Goal: Book appointment/travel/reservation

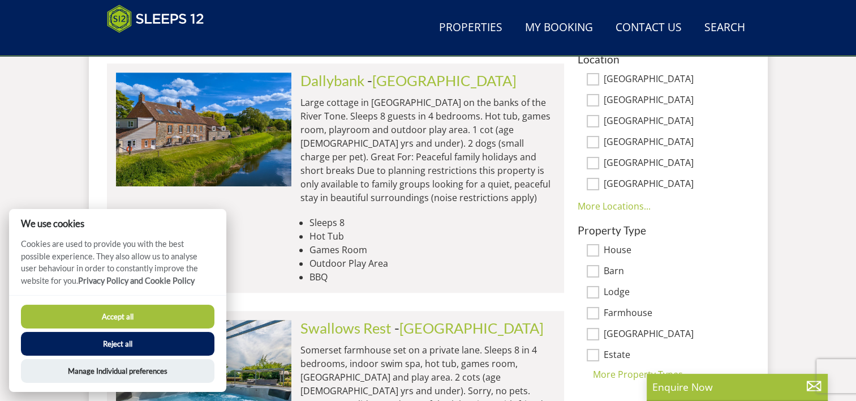
scroll to position [689, 0]
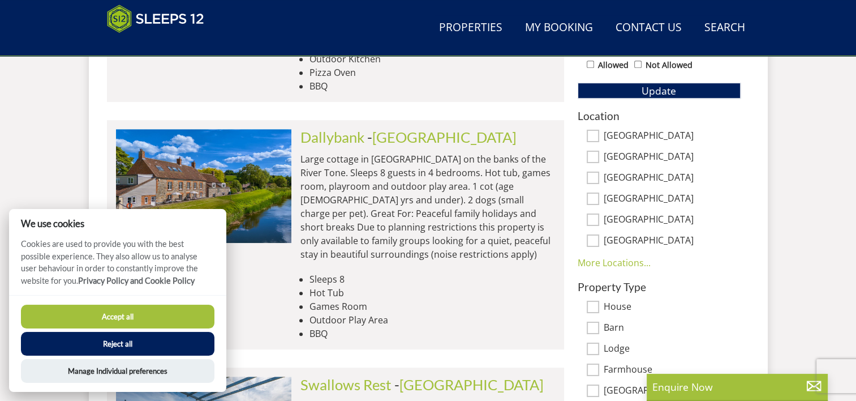
click at [593, 138] on input "[GEOGRAPHIC_DATA]" at bounding box center [593, 136] width 12 height 12
checkbox input "true"
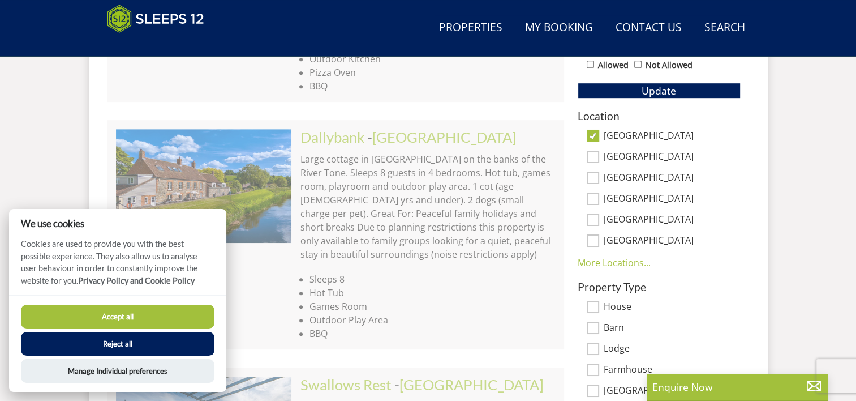
click at [147, 319] on button "Accept all" at bounding box center [117, 316] width 193 height 24
checkbox input "true"
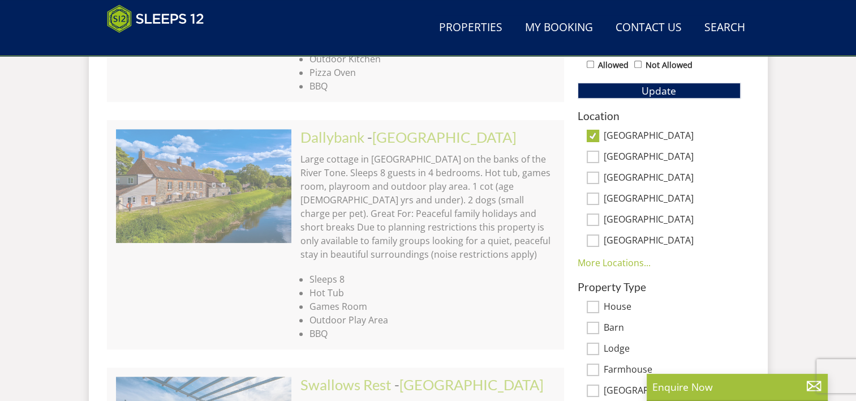
click at [664, 98] on div "1 Guest 2 Guests 3 Guests 4 Guests 5 Guests 6 Guests 7 Guests 8 Guests 9 Guests…" at bounding box center [659, 128] width 181 height 617
click at [661, 89] on span "Update" at bounding box center [659, 91] width 35 height 14
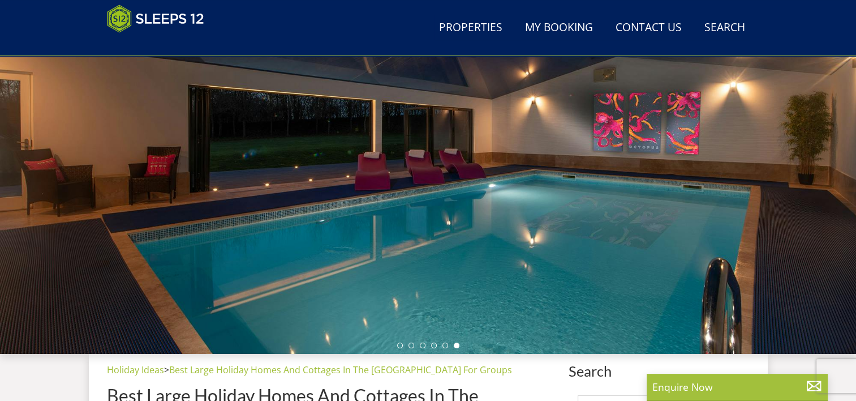
scroll to position [0, 0]
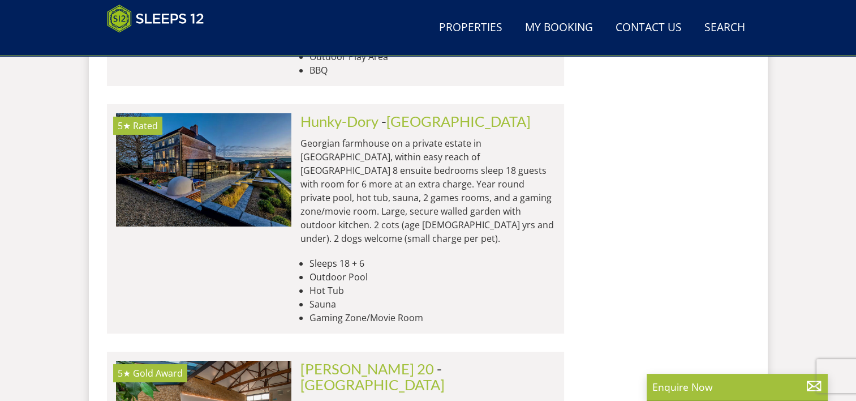
scroll to position [4017, 0]
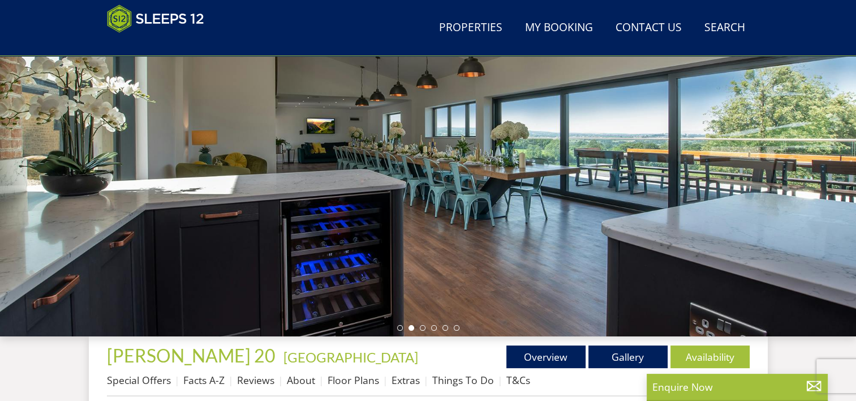
scroll to position [170, 0]
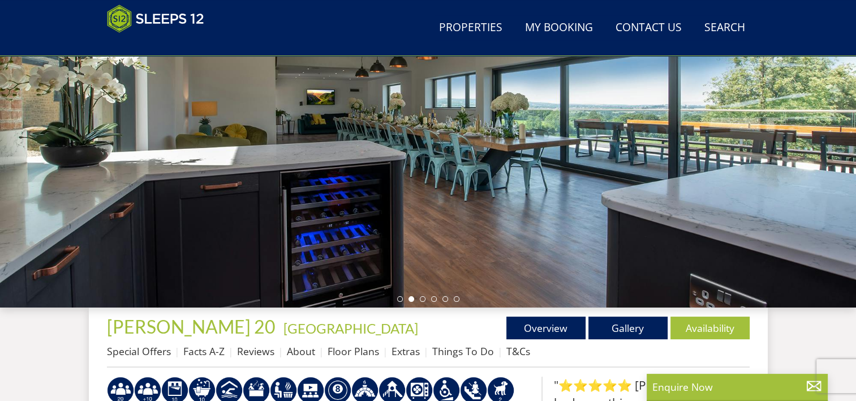
click at [638, 188] on div at bounding box center [428, 109] width 856 height 396
click at [423, 300] on li at bounding box center [423, 299] width 6 height 6
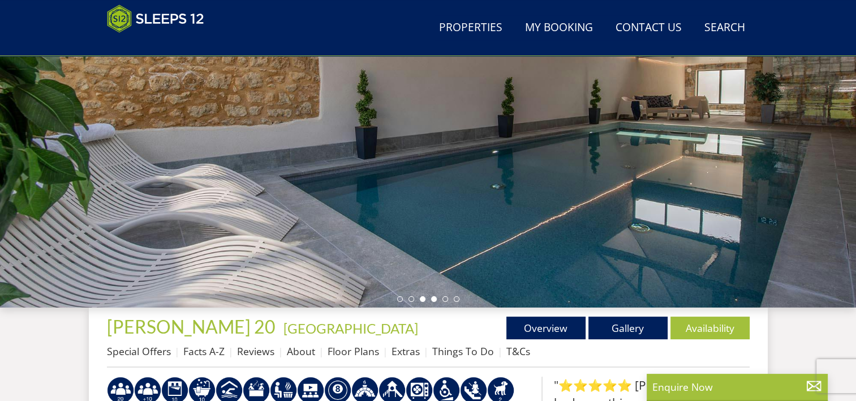
click at [431, 299] on li at bounding box center [434, 299] width 6 height 6
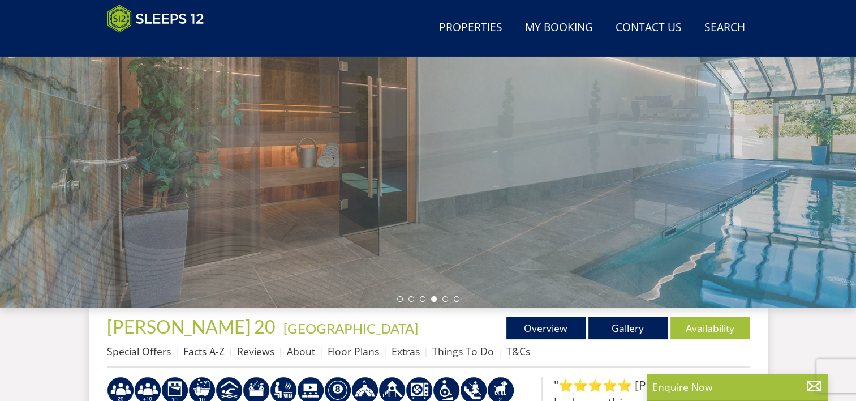
click at [433, 299] on li at bounding box center [434, 299] width 6 height 6
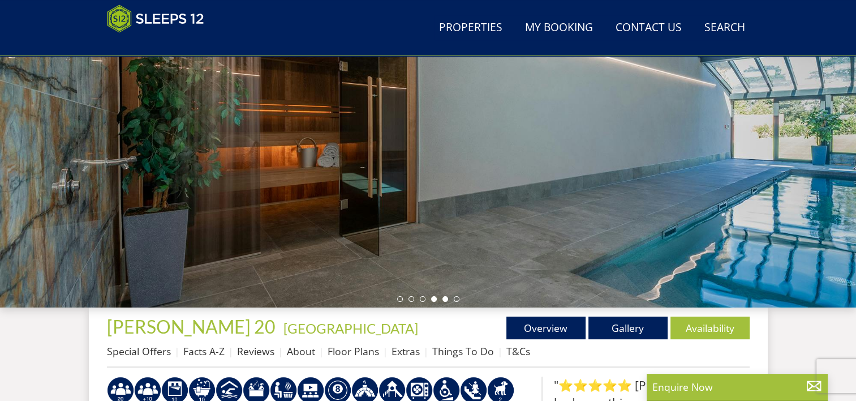
click at [443, 298] on li at bounding box center [445, 299] width 6 height 6
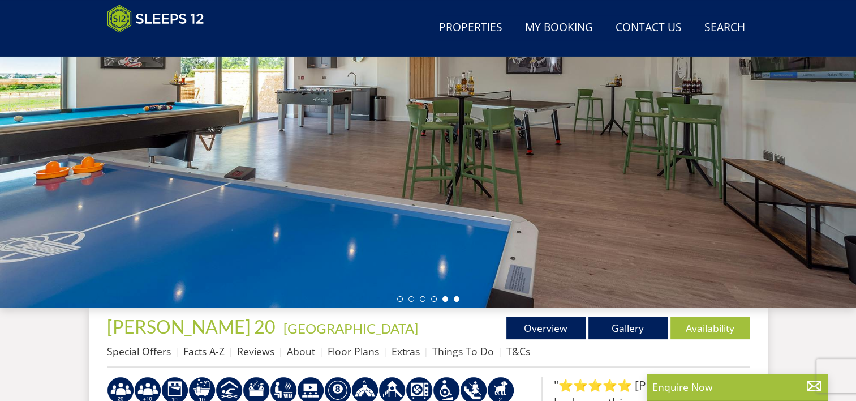
click at [456, 296] on li at bounding box center [457, 299] width 6 height 6
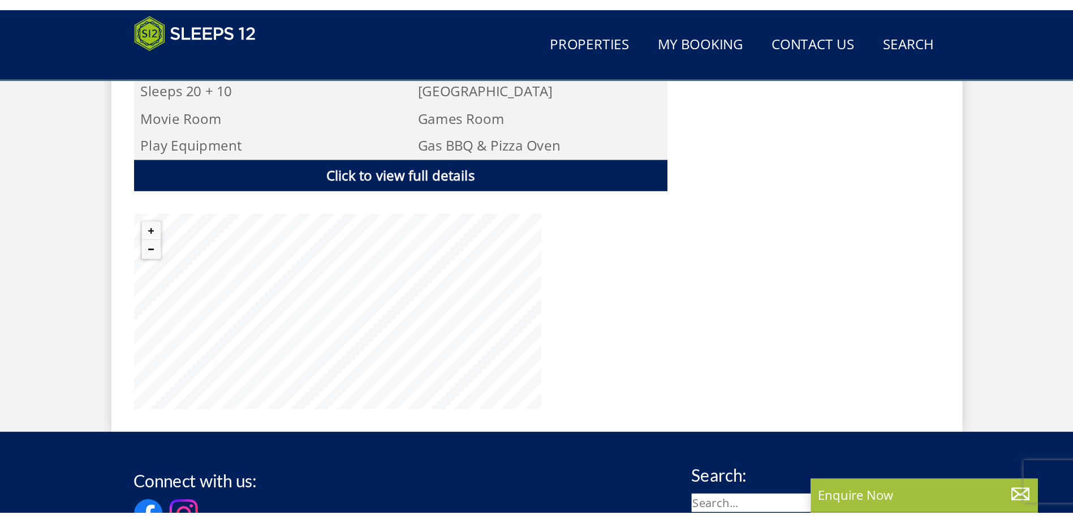
scroll to position [853, 0]
